Goal: Task Accomplishment & Management: Use online tool/utility

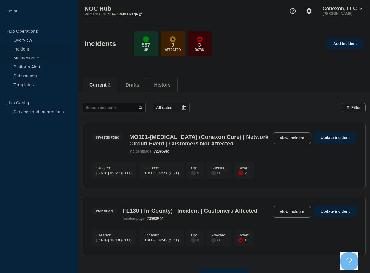
click at [29, 56] on link "Maintenance" at bounding box center [36, 57] width 72 height 9
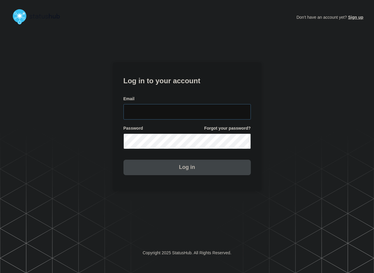
click at [192, 112] on input "email input" at bounding box center [187, 111] width 127 height 15
type input "zane.neely@conexon.us"
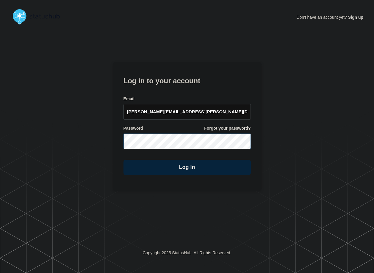
click at [124, 160] on button "Log in" at bounding box center [187, 167] width 127 height 15
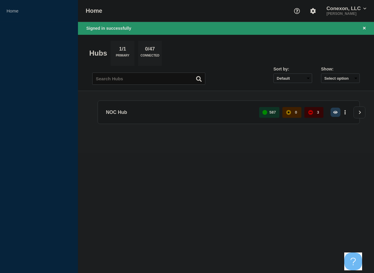
click at [337, 110] on button "button" at bounding box center [336, 112] width 10 height 9
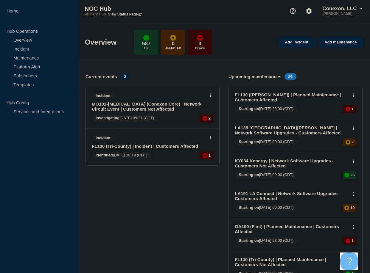
click at [36, 56] on link "Maintenance" at bounding box center [36, 57] width 72 height 9
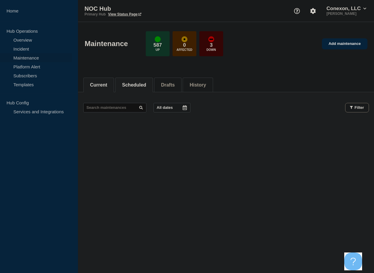
click at [138, 82] on button "Scheduled" at bounding box center [134, 84] width 24 height 5
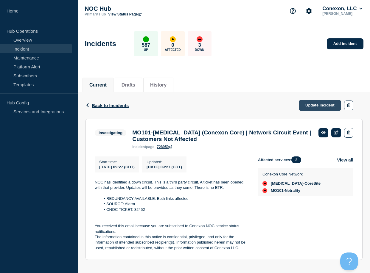
click at [329, 104] on link "Update incident" at bounding box center [320, 105] width 42 height 11
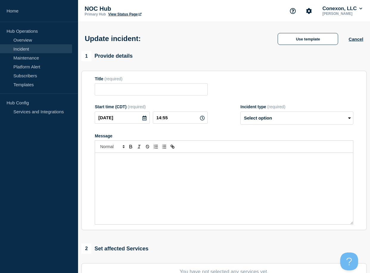
type input "MO101-[MEDICAL_DATA] (Conexon Core) | Network Circuit Event | Customers Not Aff…"
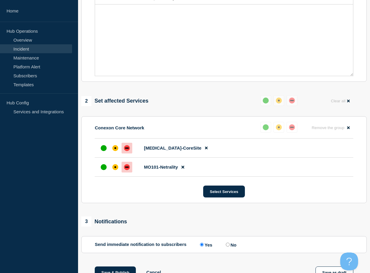
scroll to position [249, 0]
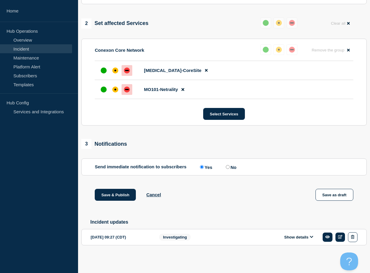
click at [291, 238] on button "Show details" at bounding box center [298, 237] width 33 height 5
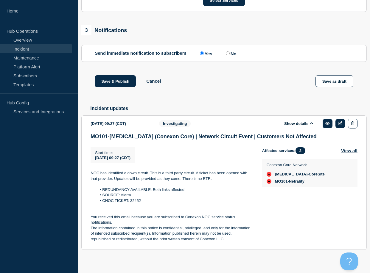
scroll to position [368, 0]
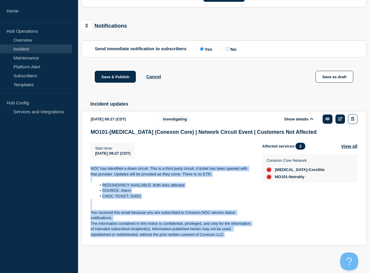
drag, startPoint x: 202, startPoint y: 232, endPoint x: 115, endPoint y: 175, distance: 104.0
click at [90, 167] on section "[DATE] 09:27 (CDT) Show details Investigating MO101-[MEDICAL_DATA] (Conexon Cor…" at bounding box center [223, 178] width 285 height 135
copy div "NOC has identified a down circuit. This is a third party circuit. A ticket has …"
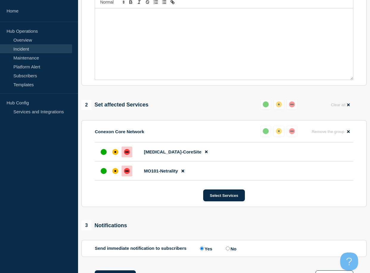
scroll to position [41, 0]
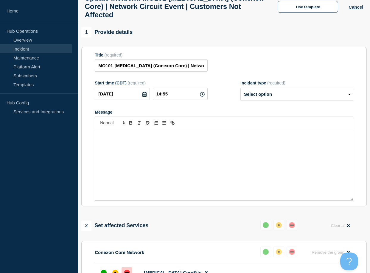
click at [141, 153] on div "Message" at bounding box center [224, 164] width 258 height 71
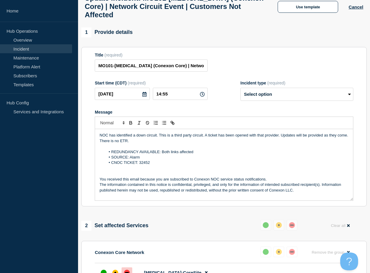
click at [148, 144] on p "NOC has identified a down circuit. This is a third party circuit. A ticket has …" at bounding box center [223, 138] width 249 height 11
